Goal: Task Accomplishment & Management: Manage account settings

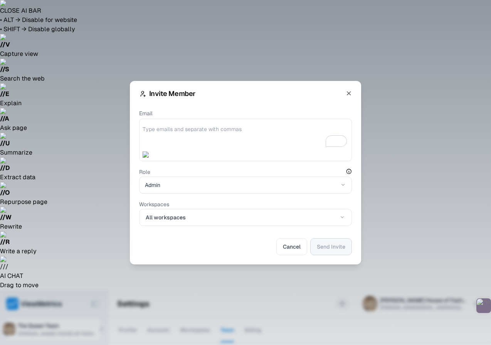
click at [194, 153] on div at bounding box center [245, 140] width 213 height 42
click at [191, 142] on textarea "Email" at bounding box center [245, 136] width 206 height 23
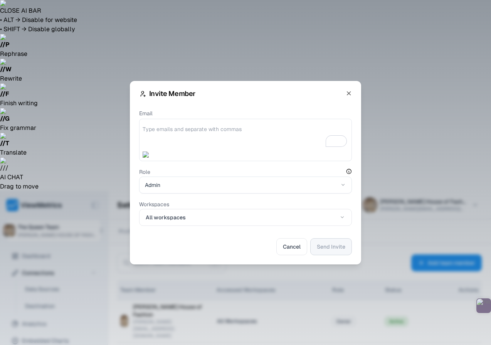
paste textarea "[EMAIL_ADDRESS][DOMAIN_NAME]"
type textarea "[EMAIL_ADDRESS][DOMAIN_NAME]"
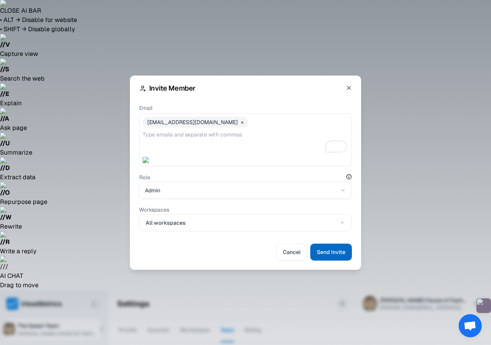
click at [330, 252] on span "Send Invite" at bounding box center [331, 251] width 28 height 9
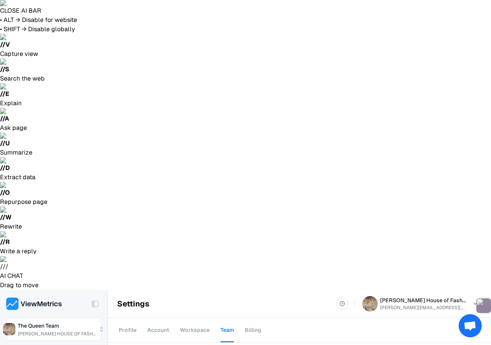
click at [463, 322] on span "Open chat" at bounding box center [469, 326] width 13 height 11
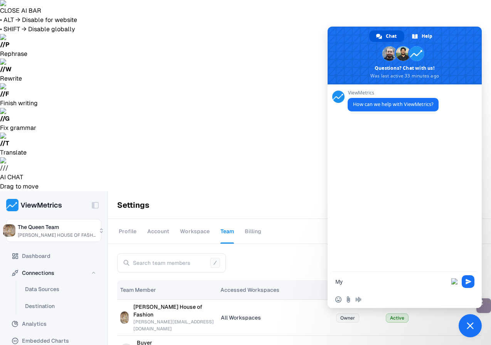
type textarea "M"
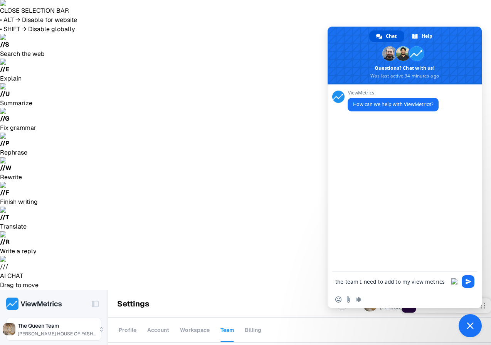
drag, startPoint x: 358, startPoint y: 283, endPoint x: 335, endPoint y: 283, distance: 22.3
click at [335, 283] on textarea "the team I need to add to my view metrics" at bounding box center [393, 281] width 116 height 7
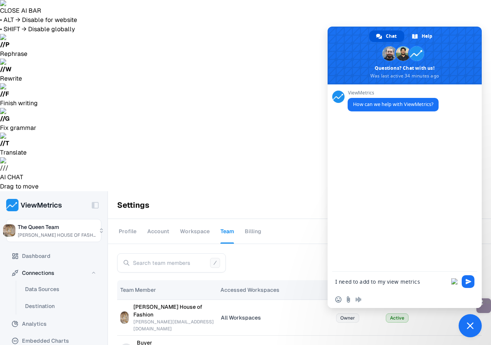
click at [372, 280] on textarea "I need to add to my view metrics" at bounding box center [393, 281] width 116 height 7
click at [441, 284] on textarea "I need to add my team to my view metrics" at bounding box center [393, 281] width 116 height 7
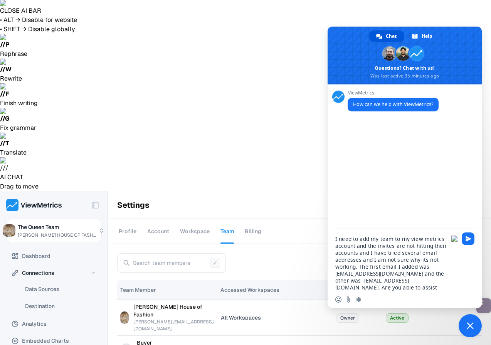
type textarea "I need to add my team to my view metrics account and the invites are not hittin…"
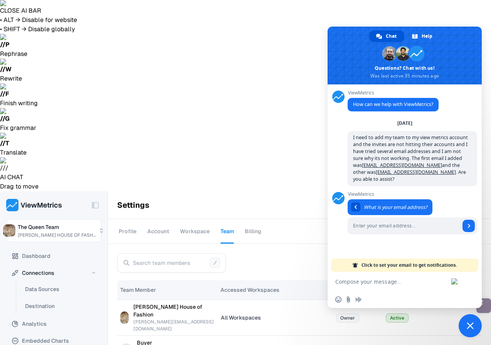
type input "m"
type input "[PERSON_NAME][EMAIL_ADDRESS][DOMAIN_NAME]"
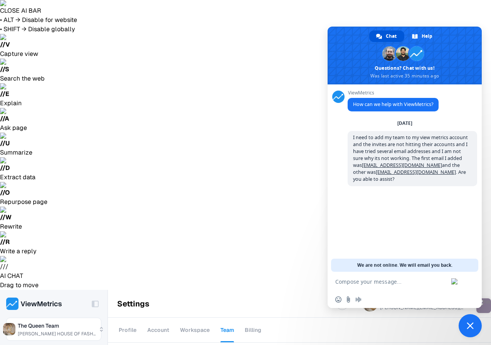
click at [464, 326] on span "Close chat" at bounding box center [469, 325] width 23 height 23
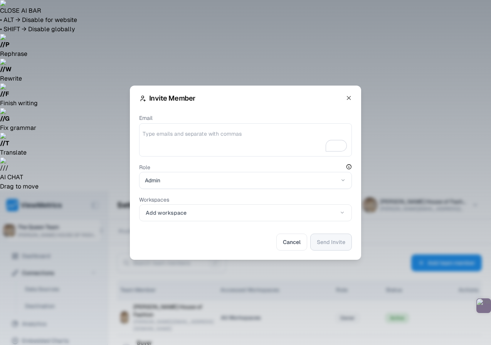
click at [208, 142] on textarea "Email" at bounding box center [245, 141] width 206 height 23
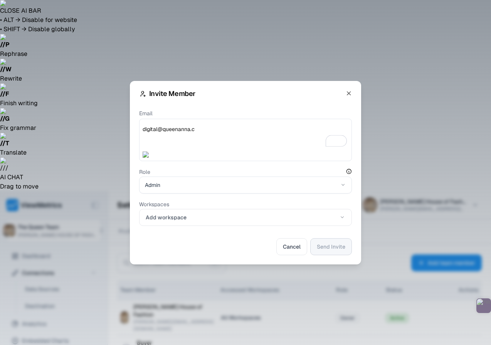
type textarea "[EMAIL_ADDRESS][DOMAIN_NAME]"
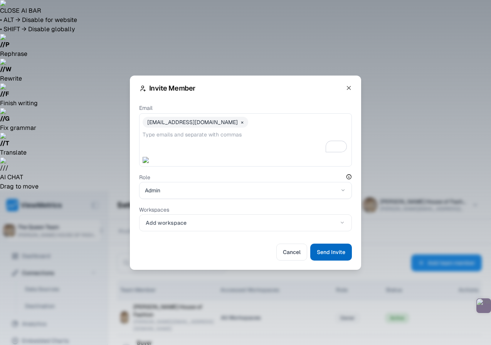
click at [331, 250] on span "Send Invite" at bounding box center [331, 251] width 28 height 9
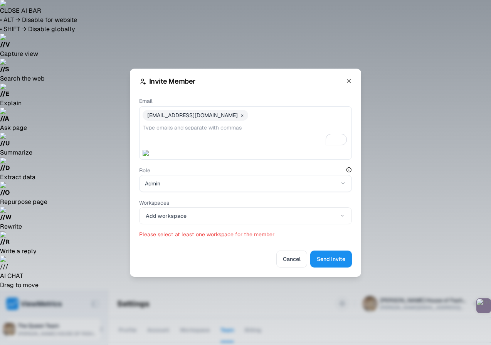
click at [204, 225] on div "Email [EMAIL_ADDRESS][DOMAIN_NAME] × Role Admin Workspaces Add workspace Please…" at bounding box center [245, 167] width 213 height 153
click at [205, 213] on button "Add workspace" at bounding box center [245, 215] width 213 height 17
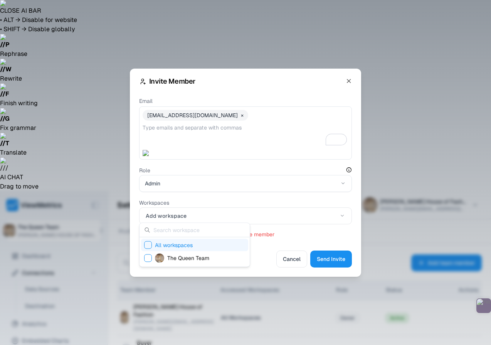
click at [190, 243] on span "All workspaces" at bounding box center [174, 245] width 38 height 8
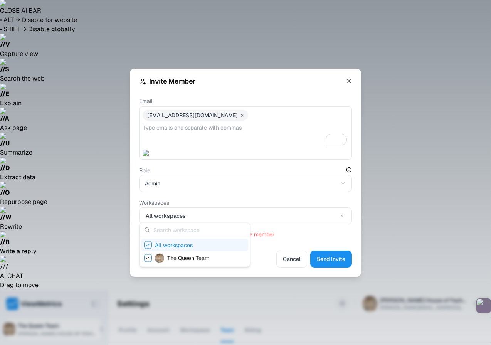
click at [317, 258] on div at bounding box center [245, 172] width 491 height 345
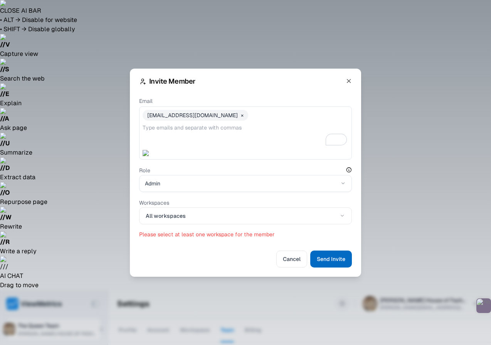
click at [322, 258] on span "Send Invite" at bounding box center [331, 258] width 28 height 9
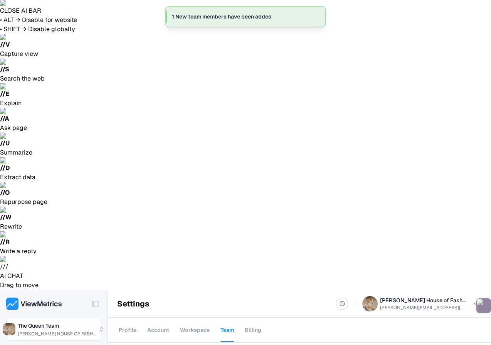
click at [446, 203] on div "Edit Workspaces" at bounding box center [448, 198] width 57 height 15
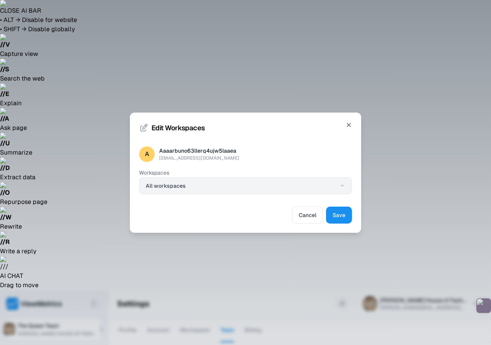
click at [187, 188] on button "All workspaces" at bounding box center [245, 185] width 213 height 17
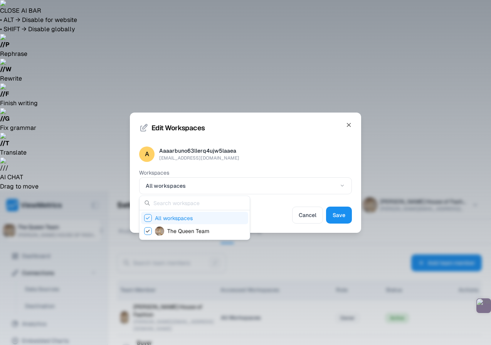
click at [312, 143] on div at bounding box center [245, 172] width 491 height 345
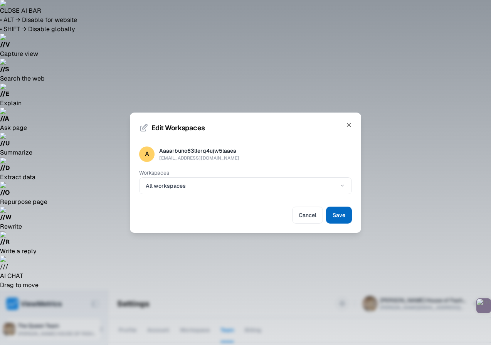
click at [342, 219] on span "Save" at bounding box center [338, 214] width 13 height 9
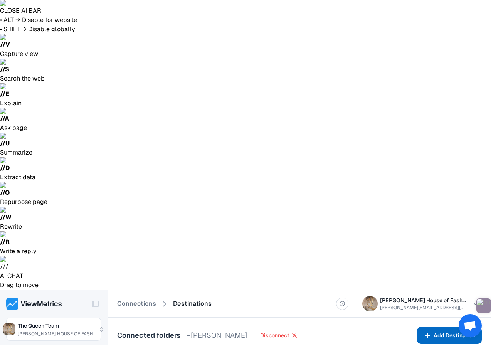
click at [454, 327] on button "Add Destination" at bounding box center [449, 335] width 65 height 17
